Goal: Information Seeking & Learning: Learn about a topic

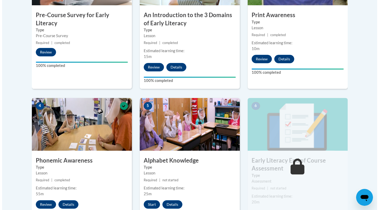
scroll to position [244, 0]
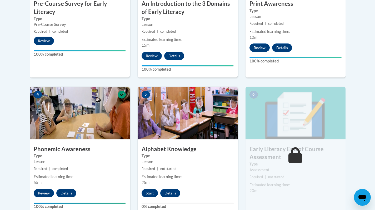
click at [146, 192] on button "Start" at bounding box center [150, 193] width 16 height 8
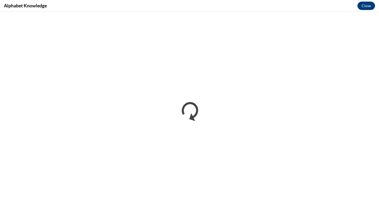
scroll to position [0, 0]
